Goal: Find specific page/section: Find specific page/section

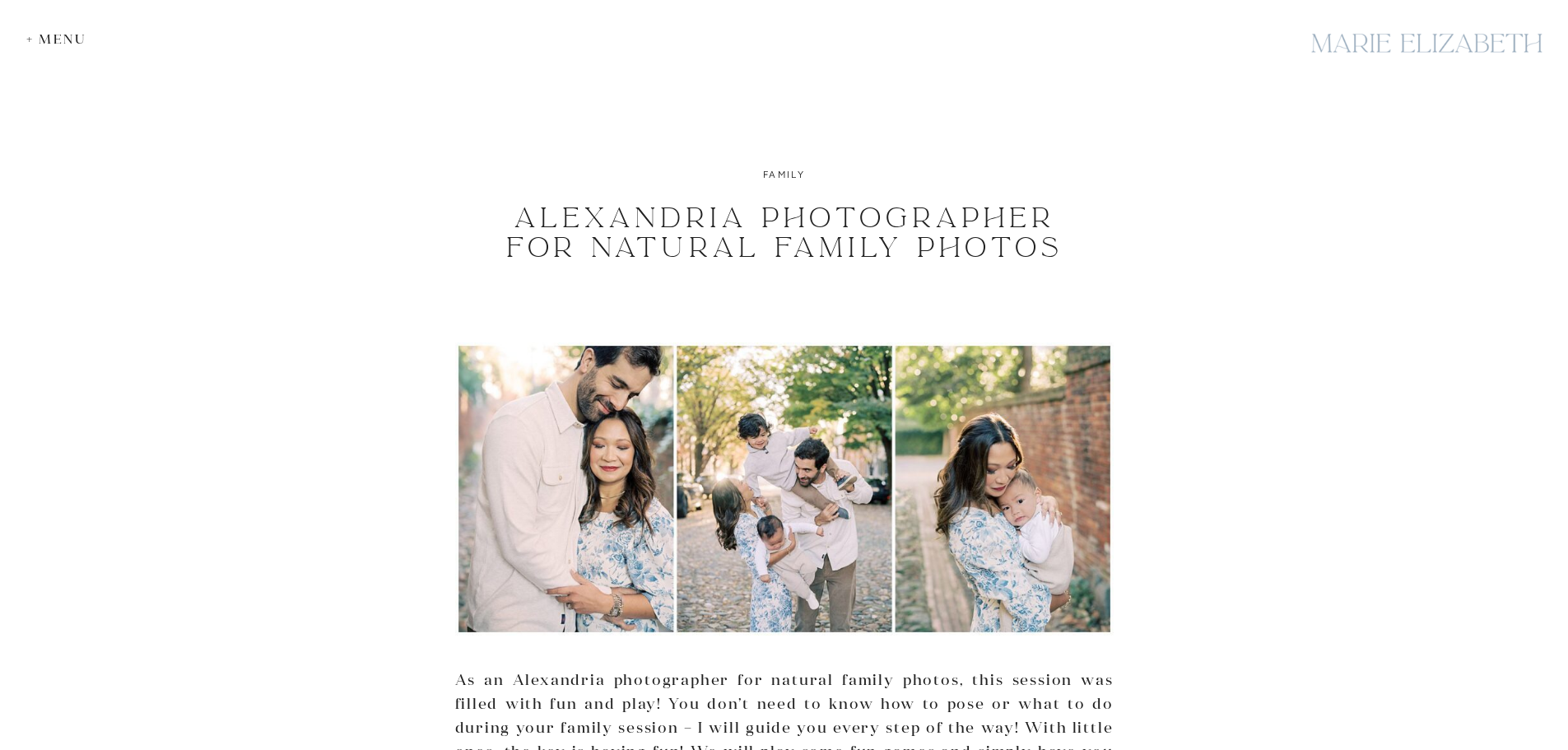
click at [1451, 53] on div at bounding box center [1426, 43] width 247 height 60
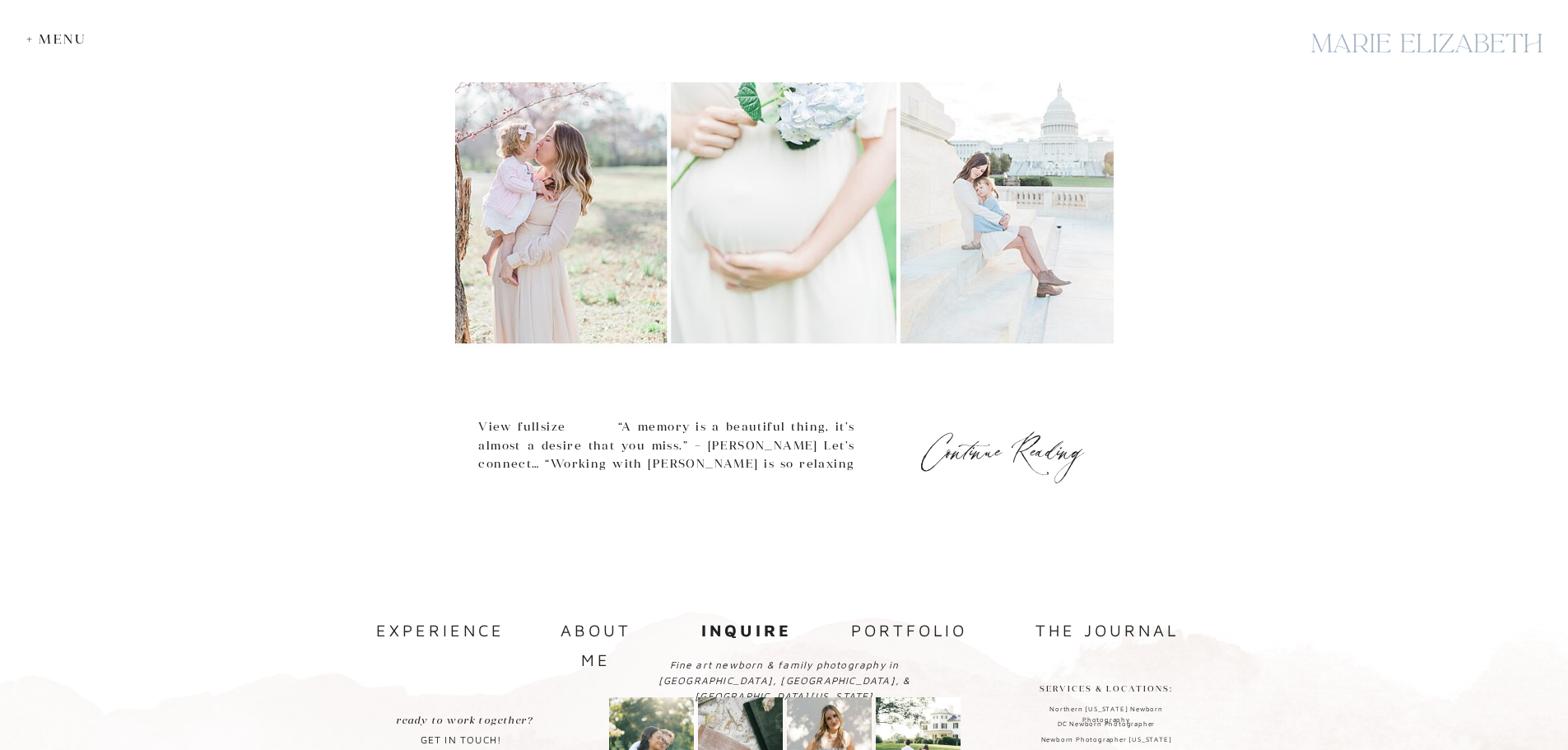
scroll to position [875, 0]
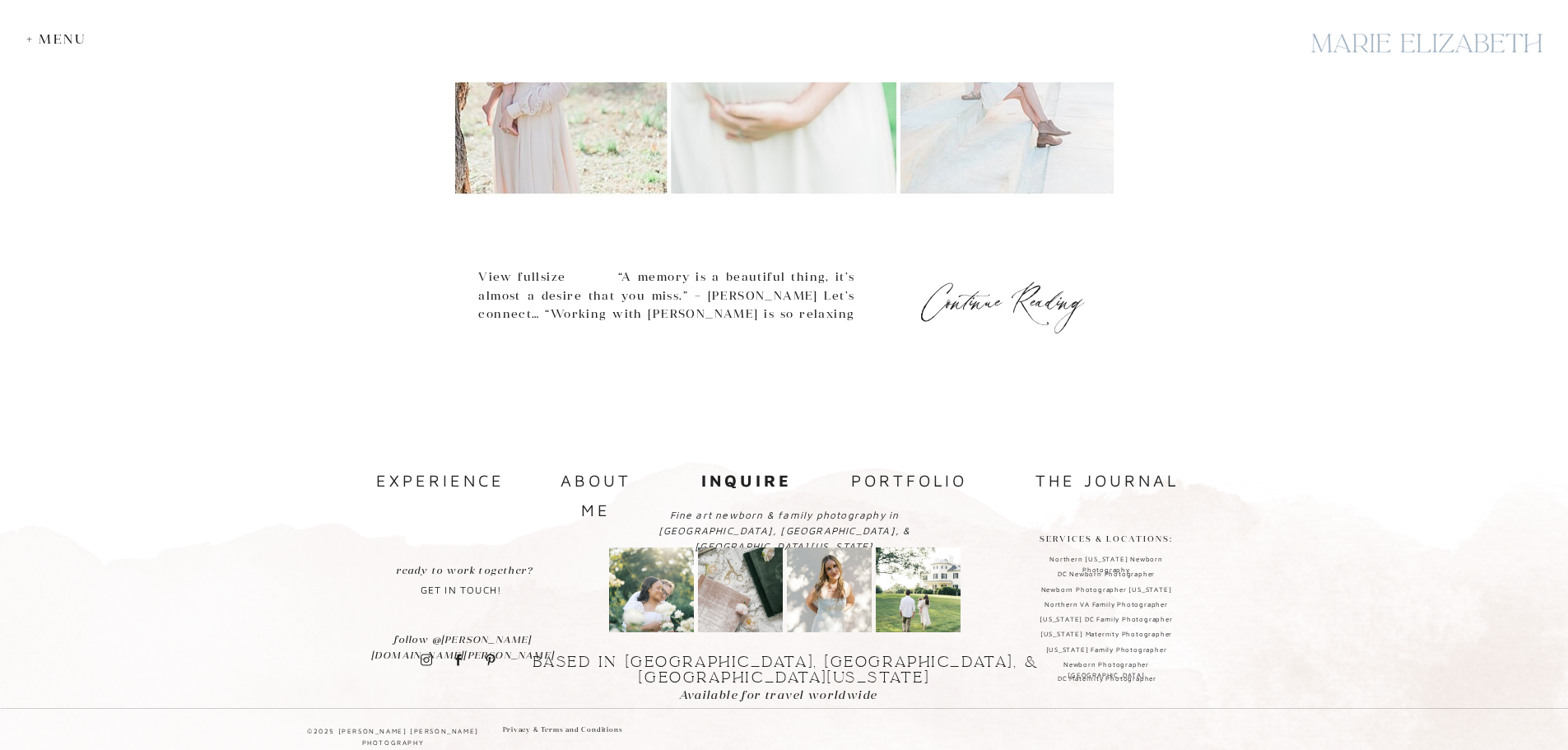
click at [745, 487] on b "inquire" at bounding box center [746, 480] width 91 height 19
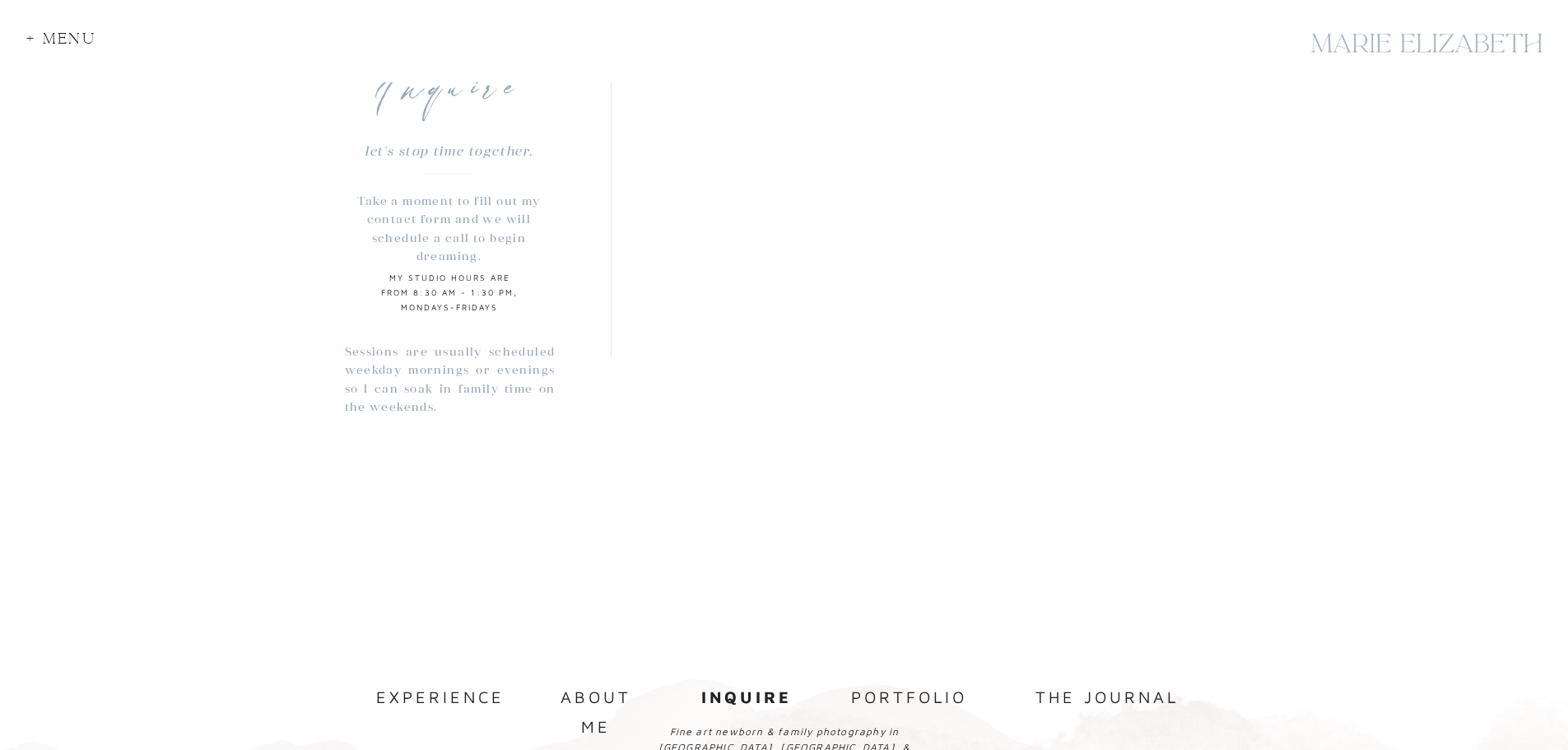
scroll to position [1549, 0]
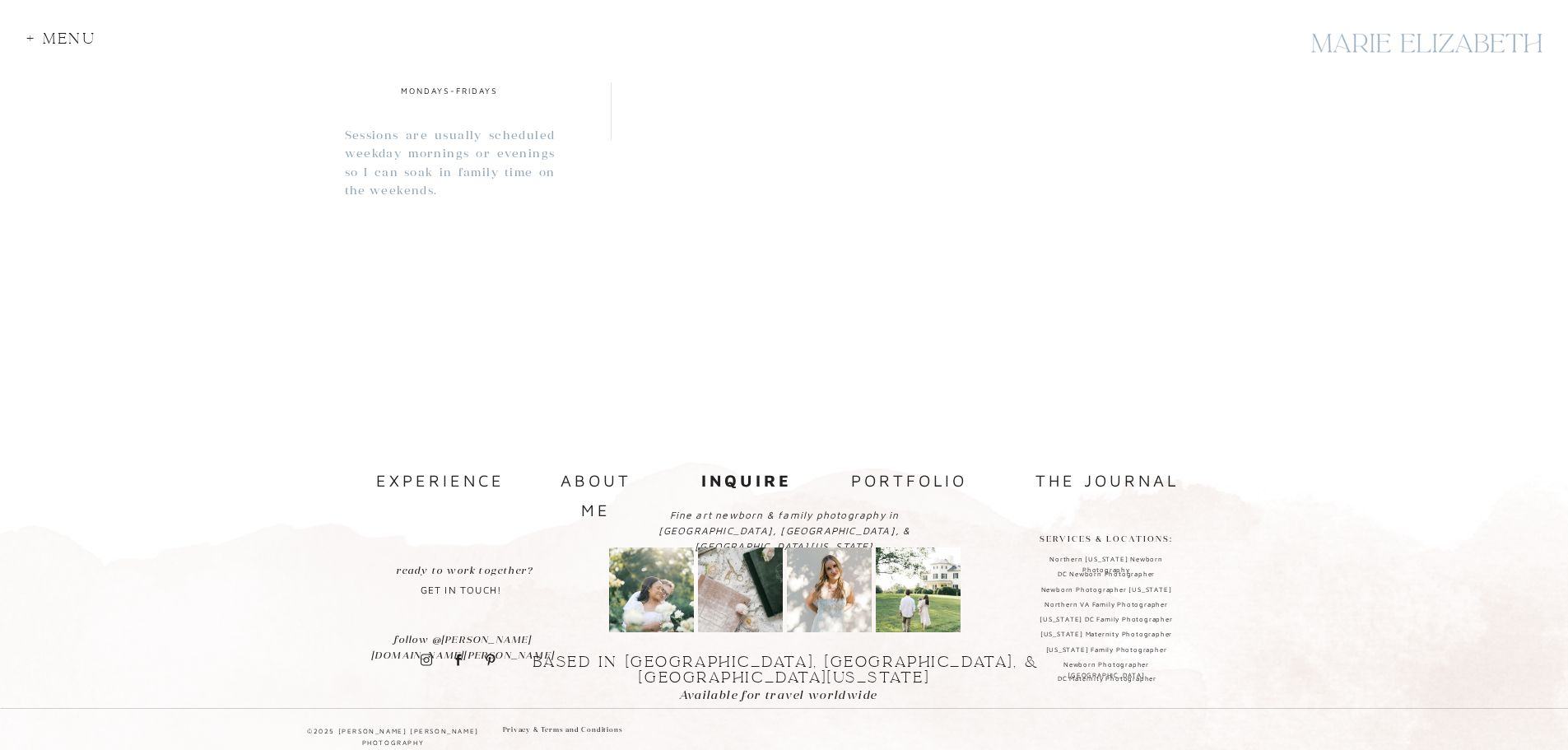
click at [580, 477] on nav "about me" at bounding box center [596, 480] width 108 height 28
